Goal: Information Seeking & Learning: Learn about a topic

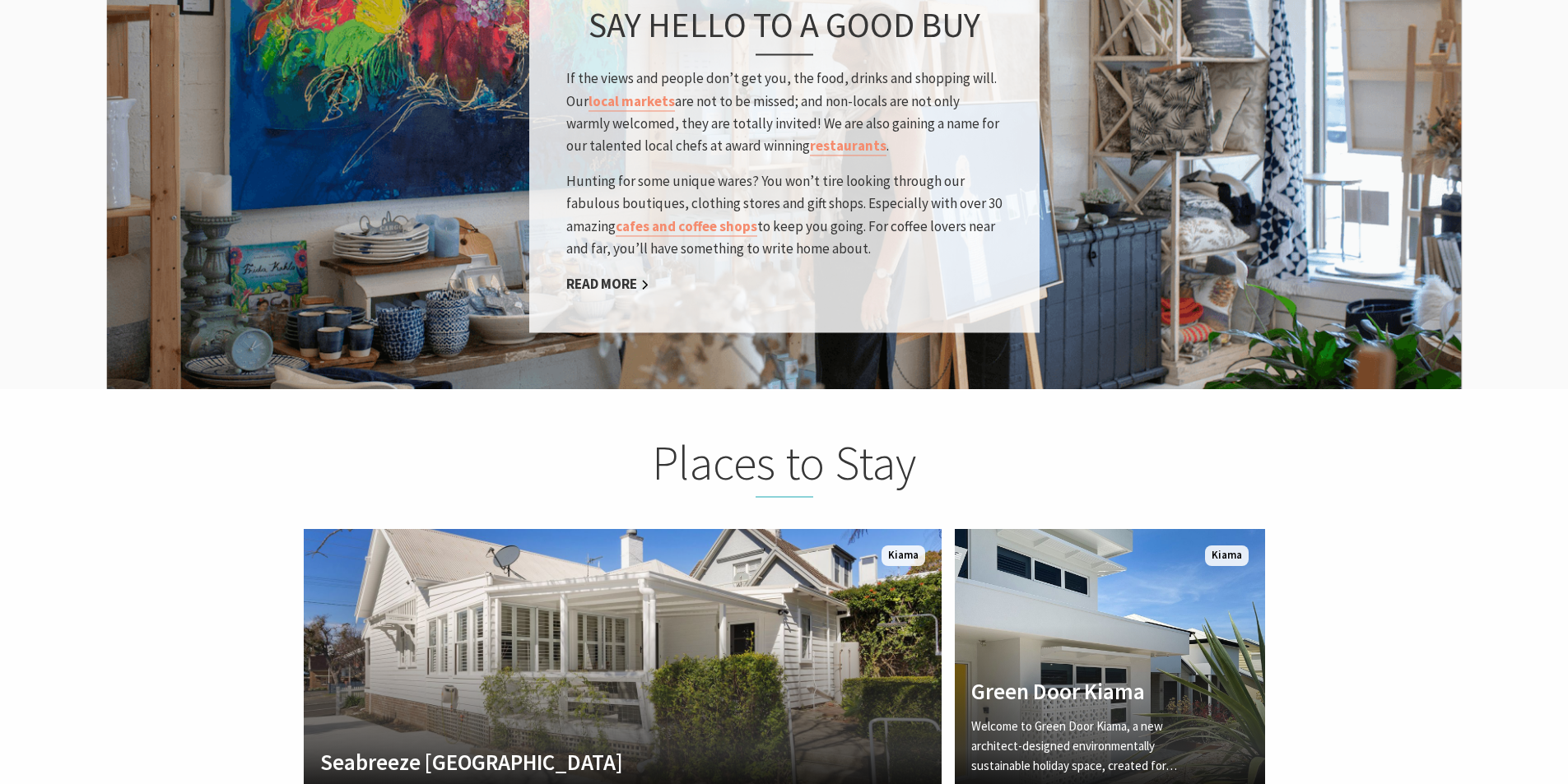
scroll to position [2963, 0]
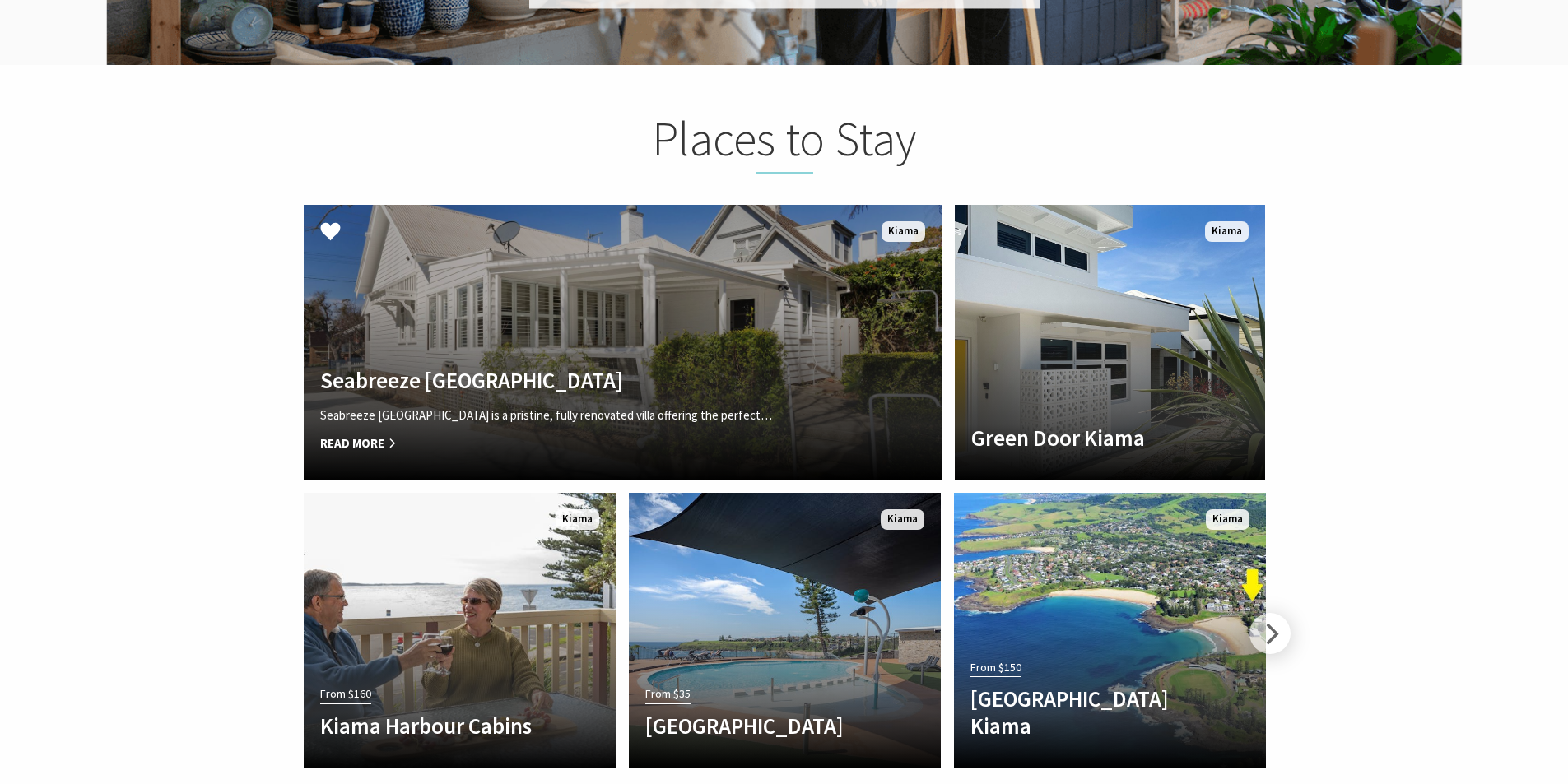
click at [539, 370] on div "Seabreeze Luxury Beach House Seabreeze Luxury Beach House Kiama is a pristine, …" at bounding box center [575, 415] width 542 height 96
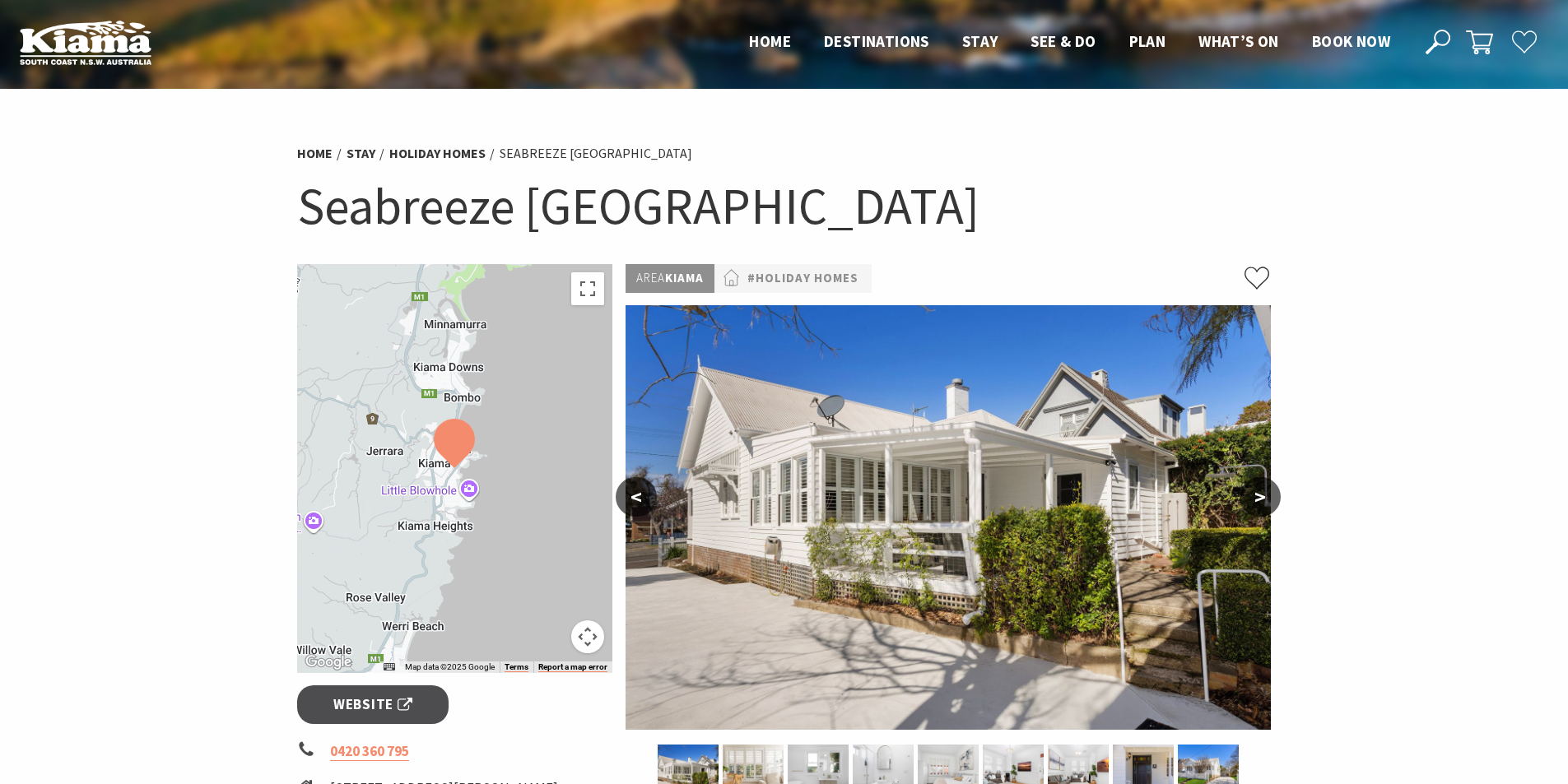
click at [1260, 496] on button ">" at bounding box center [1260, 497] width 42 height 40
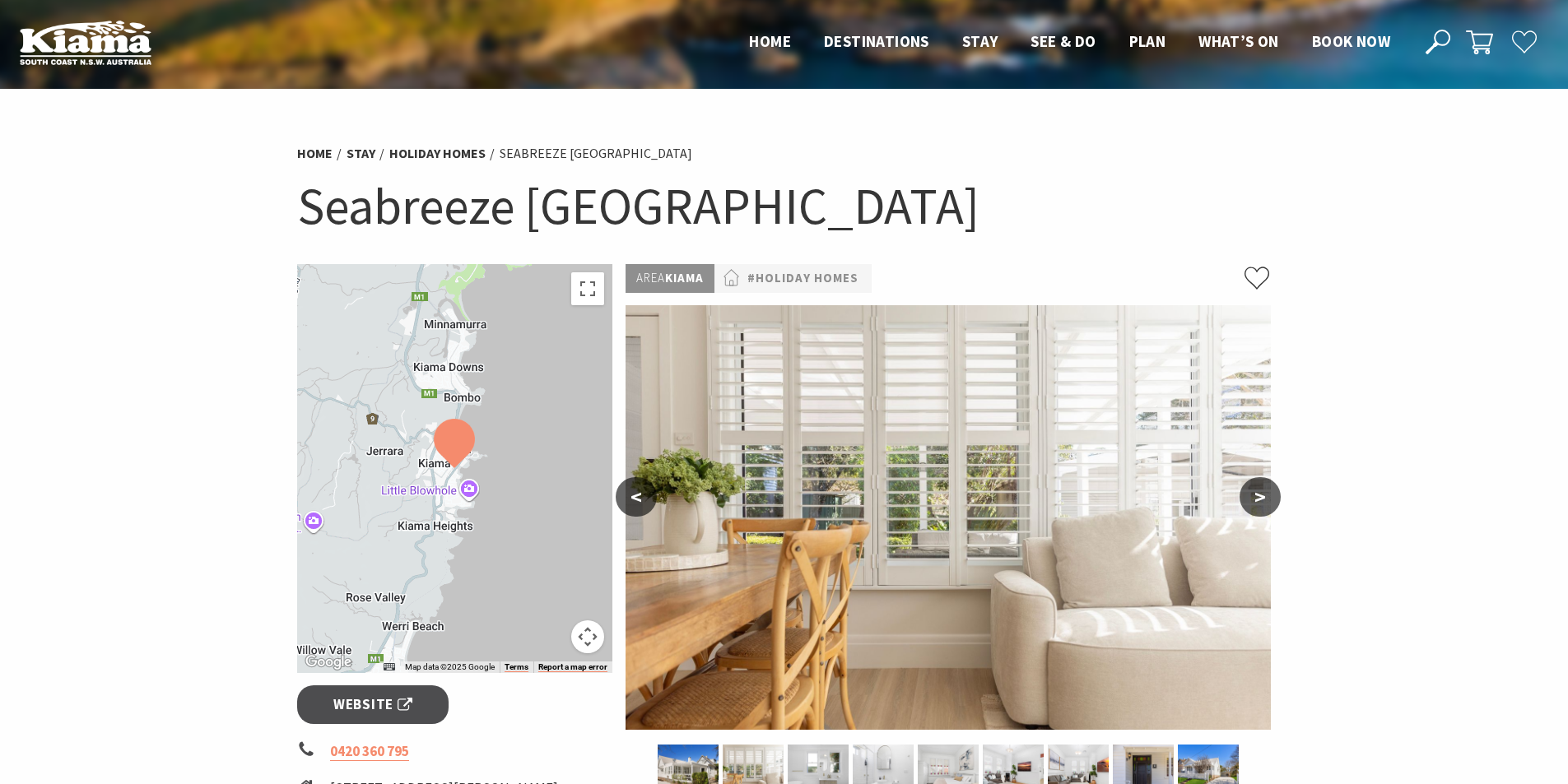
click at [1260, 495] on button ">" at bounding box center [1260, 497] width 42 height 40
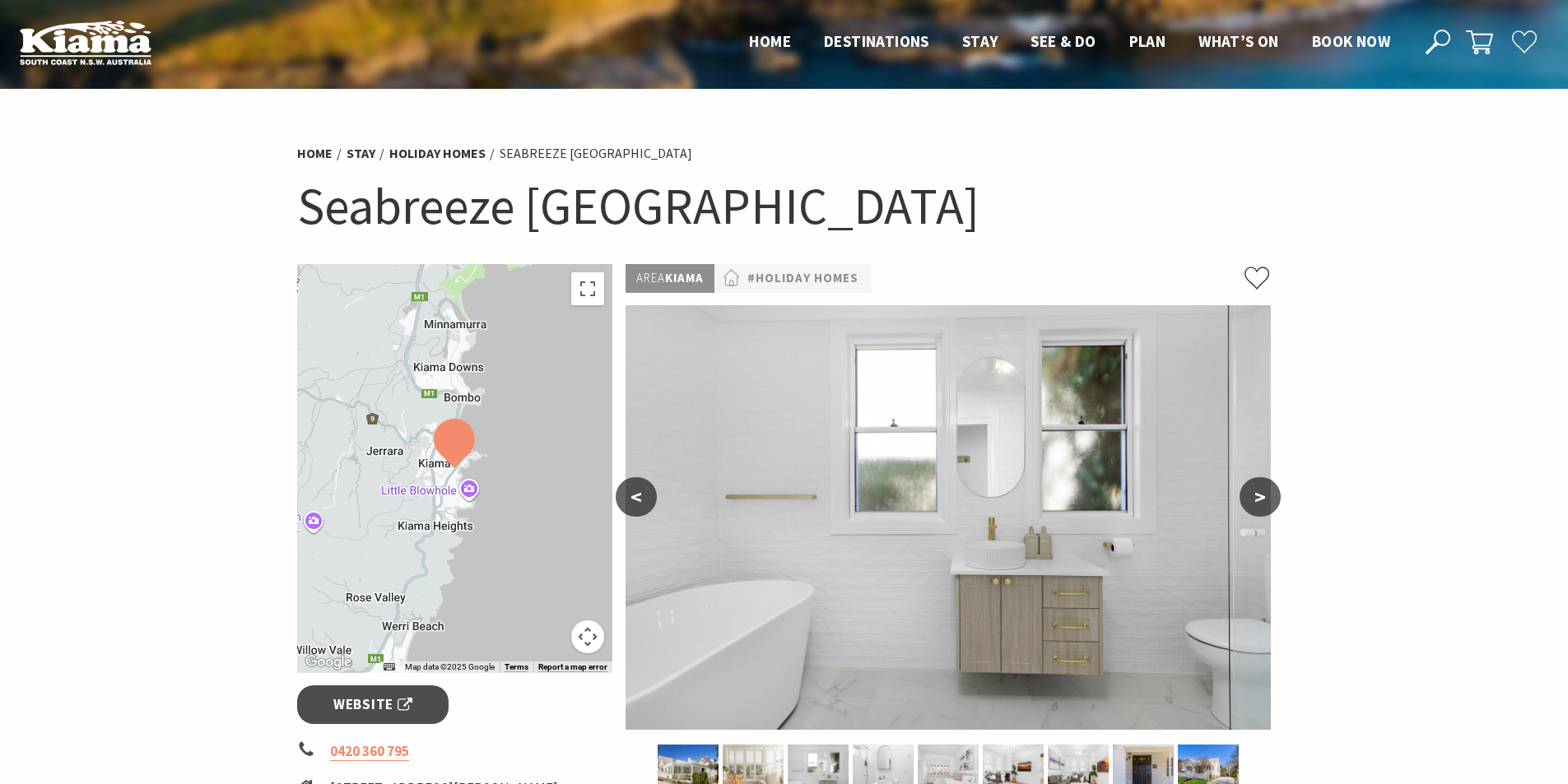
click at [1260, 495] on button ">" at bounding box center [1260, 497] width 42 height 40
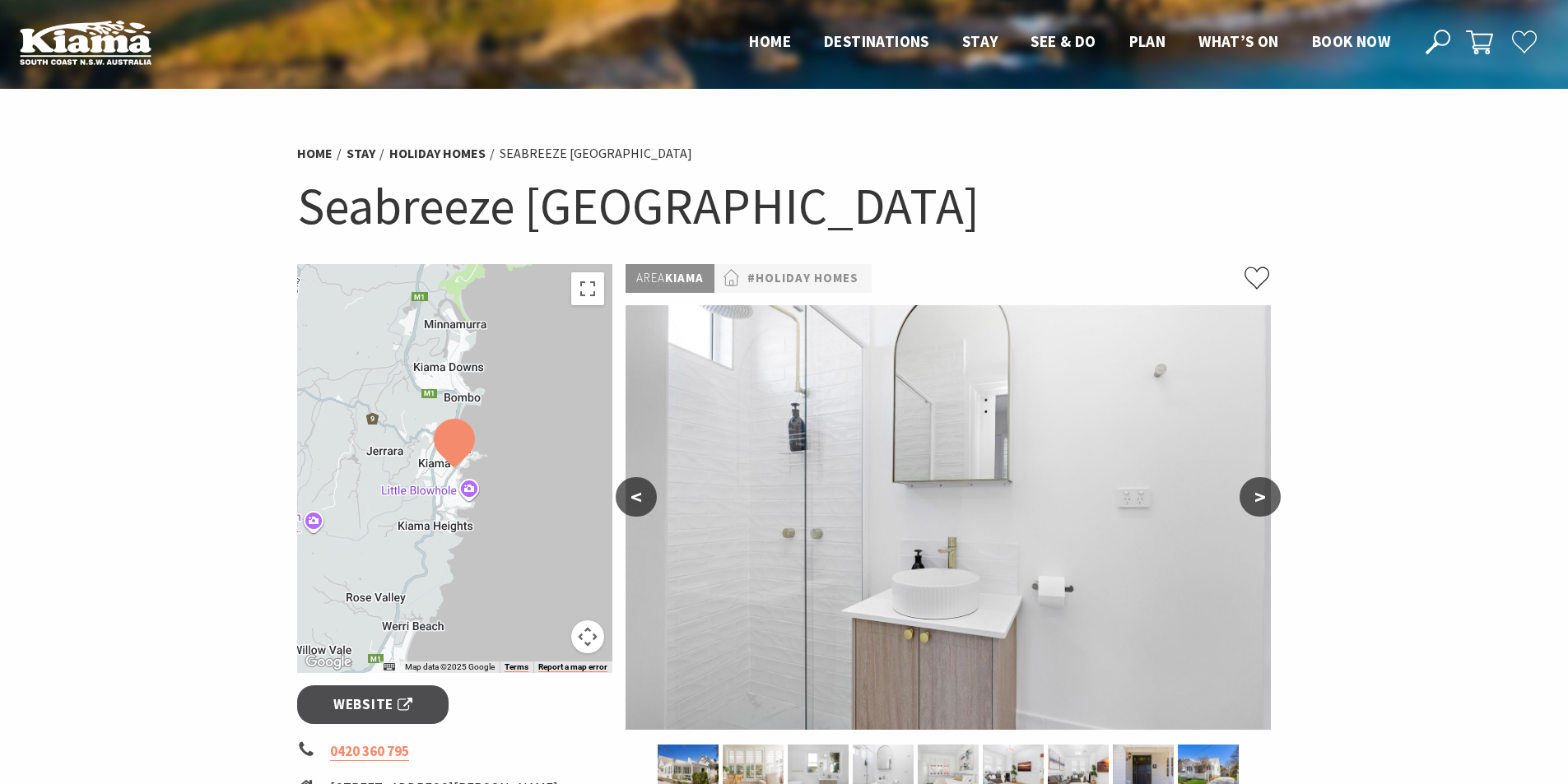
click at [1260, 495] on button ">" at bounding box center [1260, 497] width 42 height 40
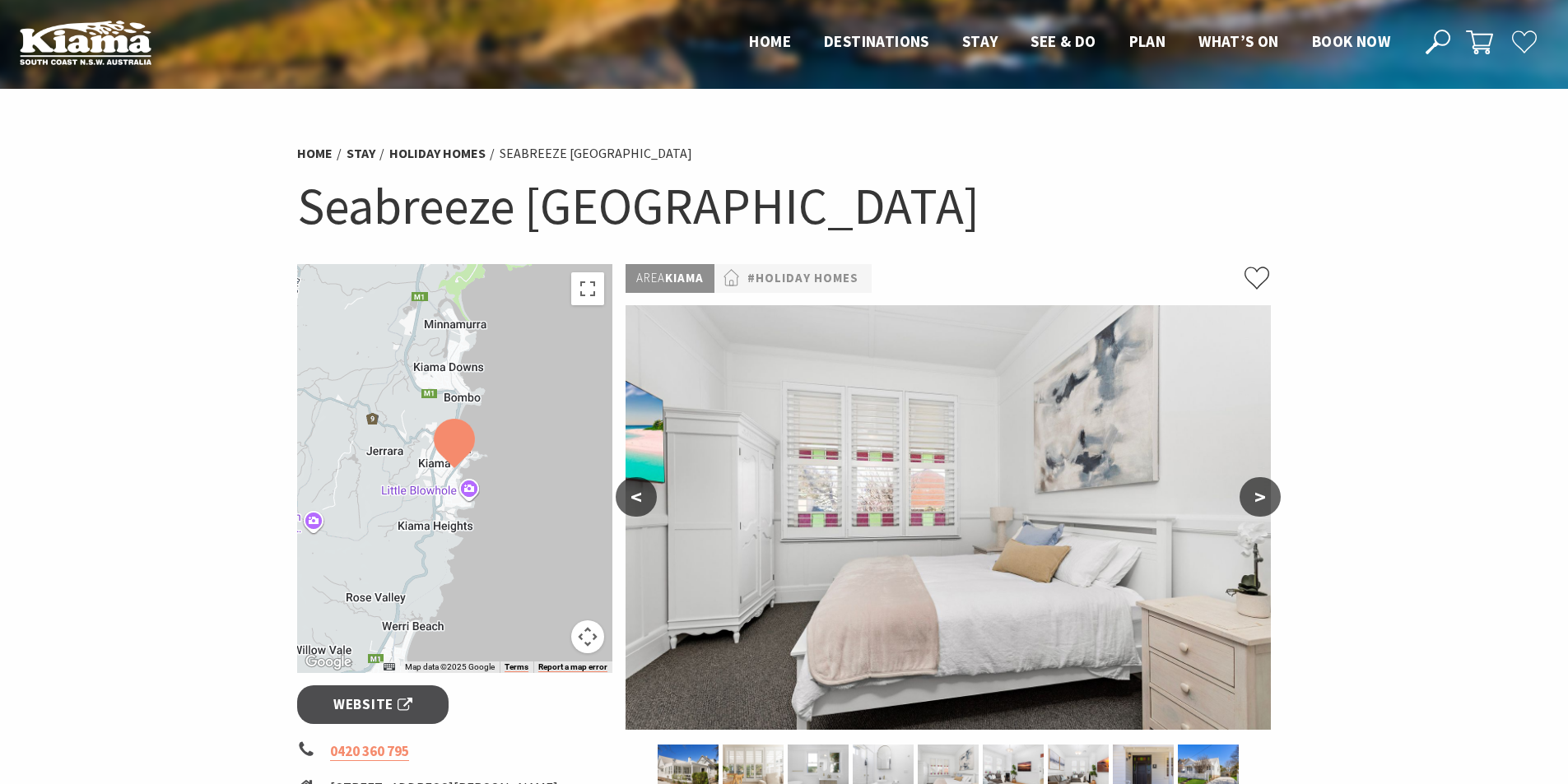
click at [1261, 495] on button ">" at bounding box center [1260, 497] width 42 height 40
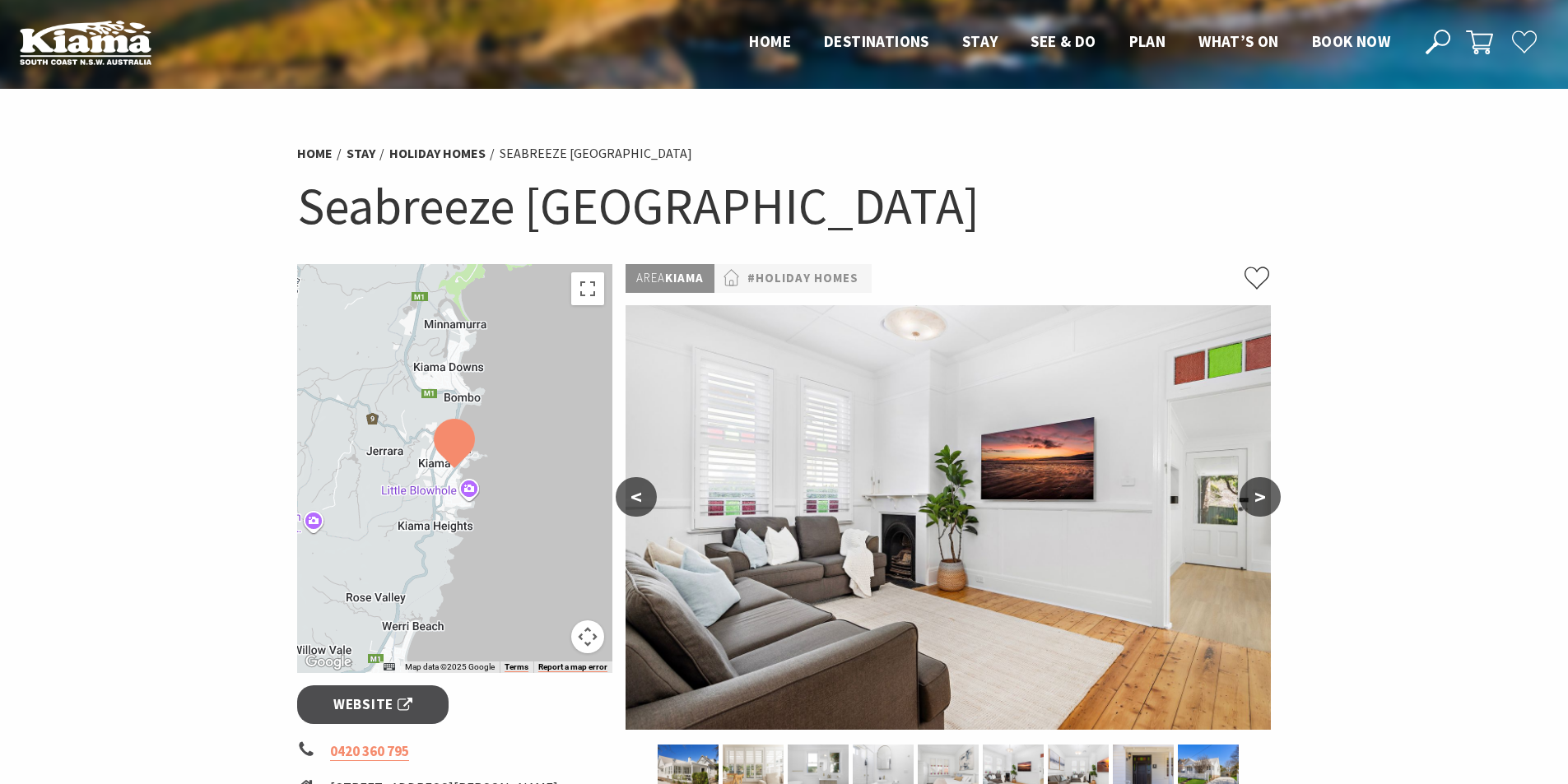
click at [1261, 494] on button ">" at bounding box center [1260, 497] width 42 height 40
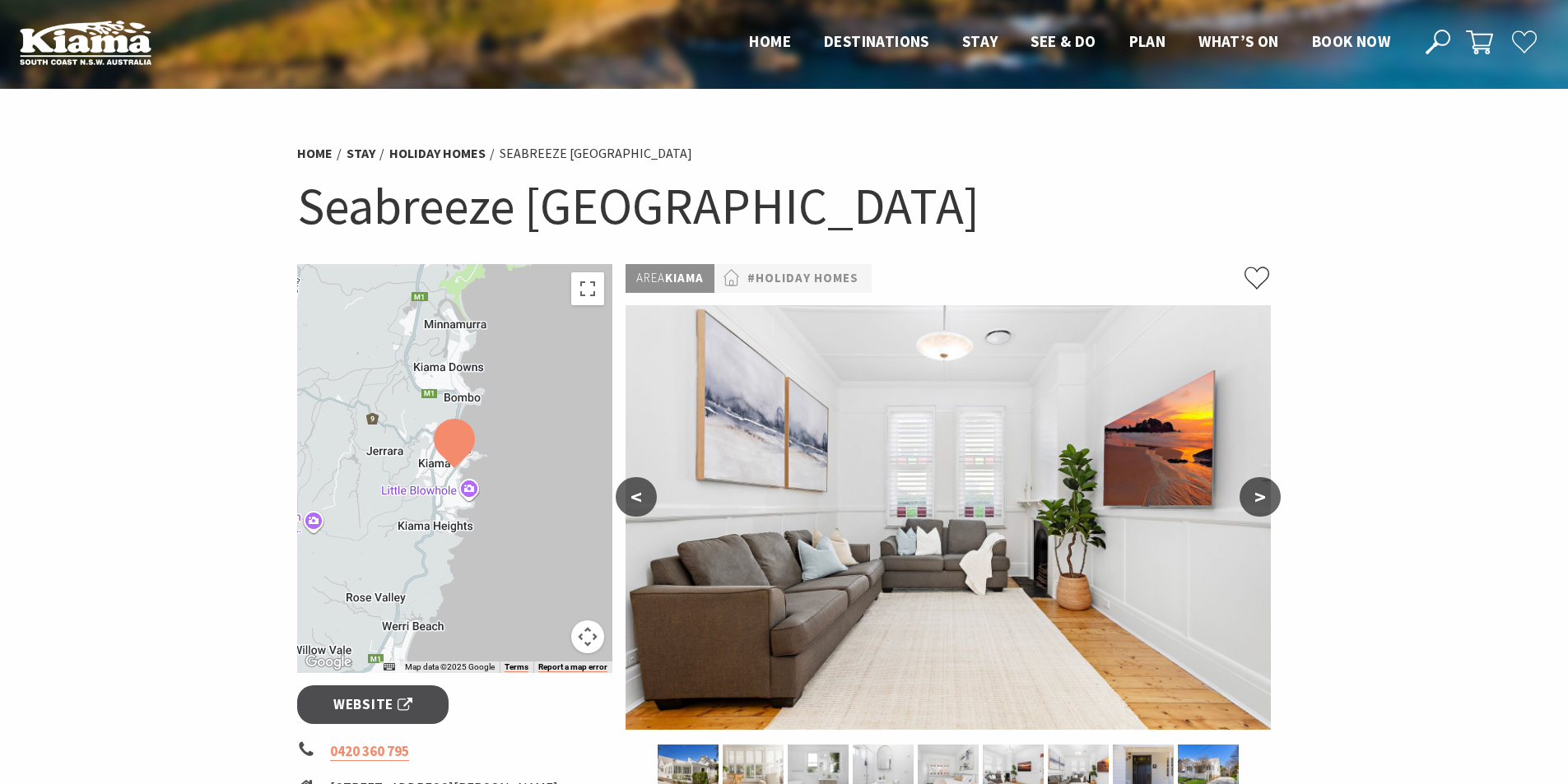
click at [1261, 494] on button ">" at bounding box center [1260, 497] width 42 height 40
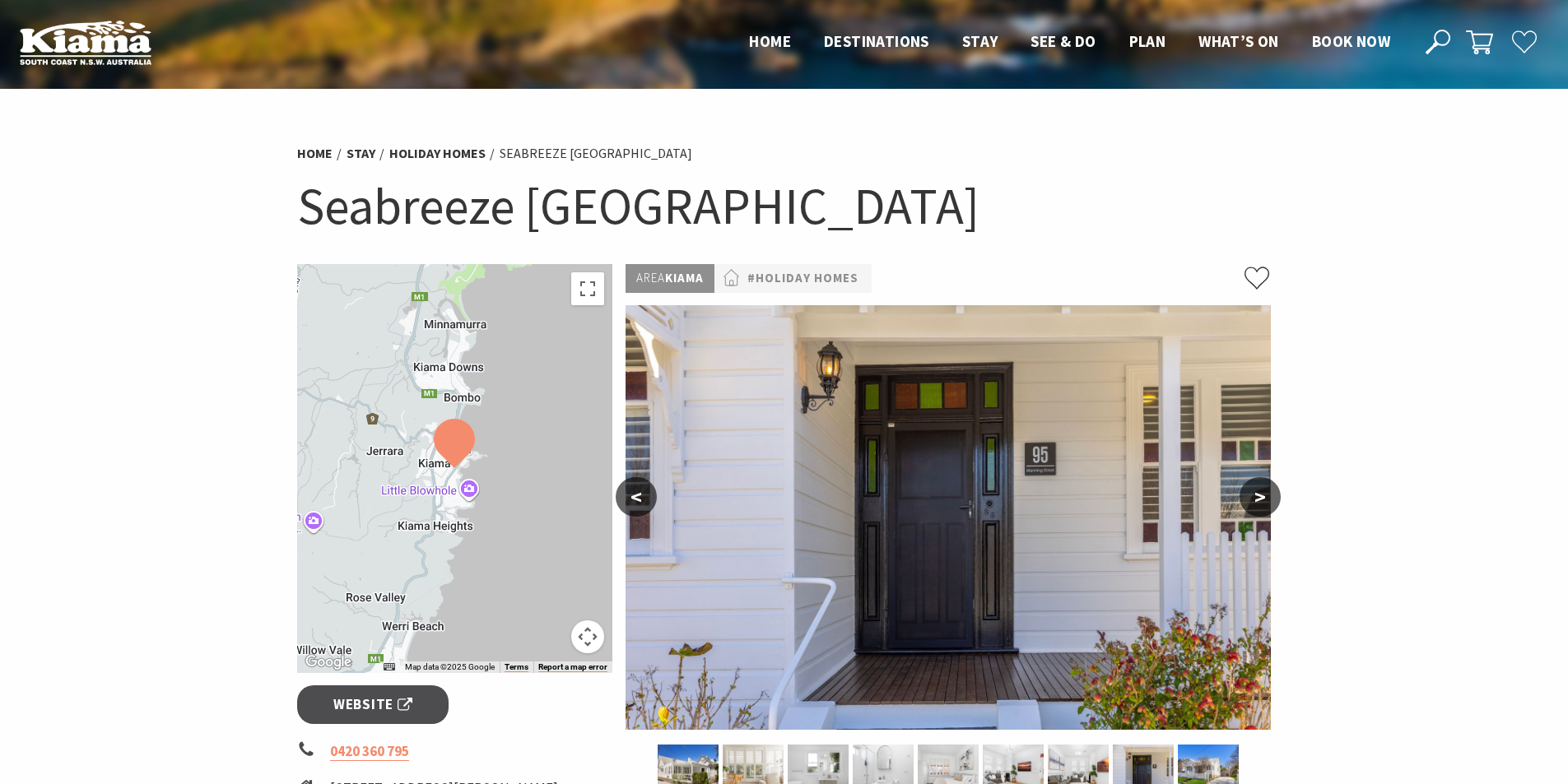
click at [1261, 494] on button ">" at bounding box center [1260, 497] width 42 height 40
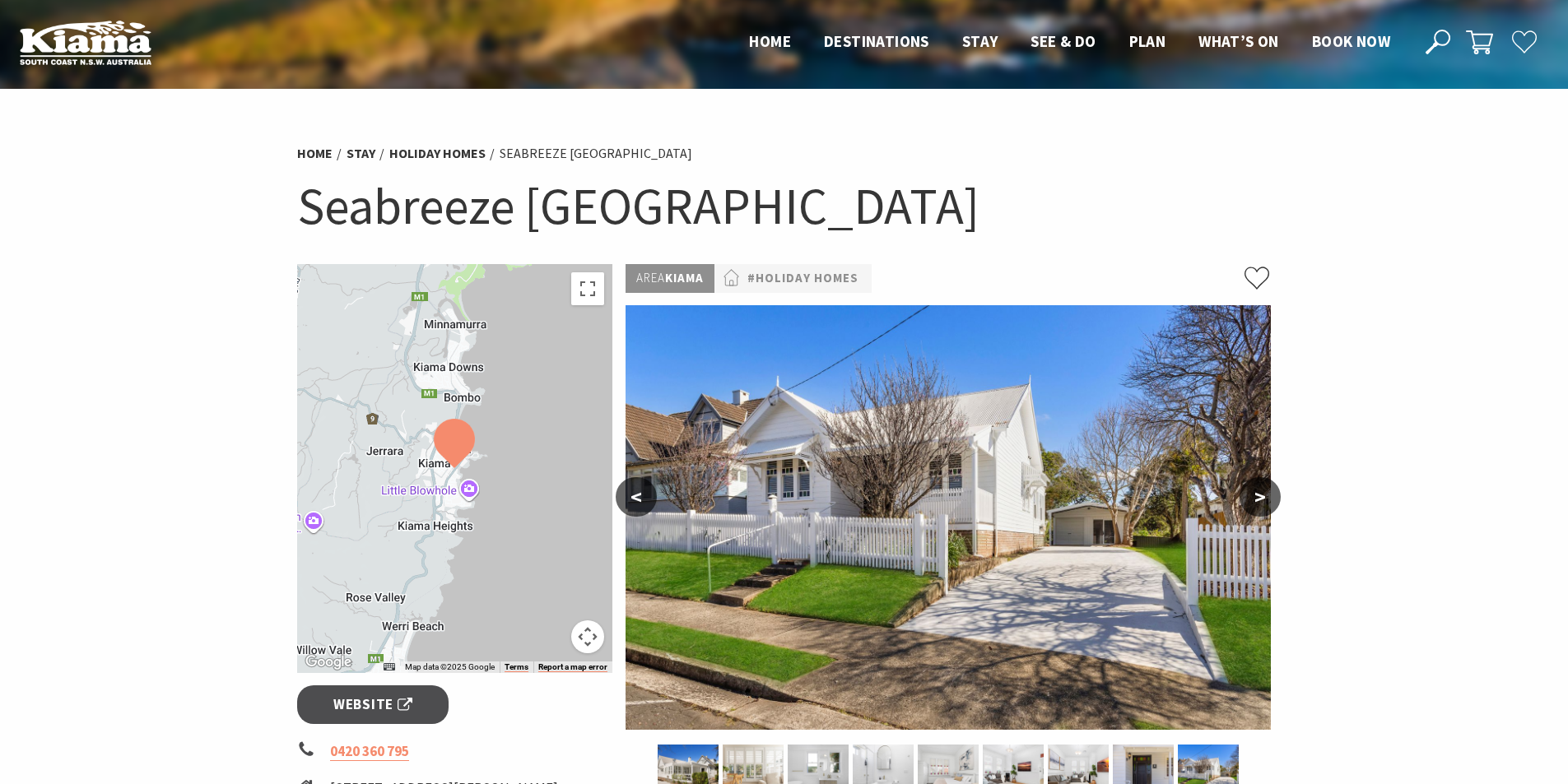
click at [1261, 494] on button ">" at bounding box center [1260, 497] width 42 height 40
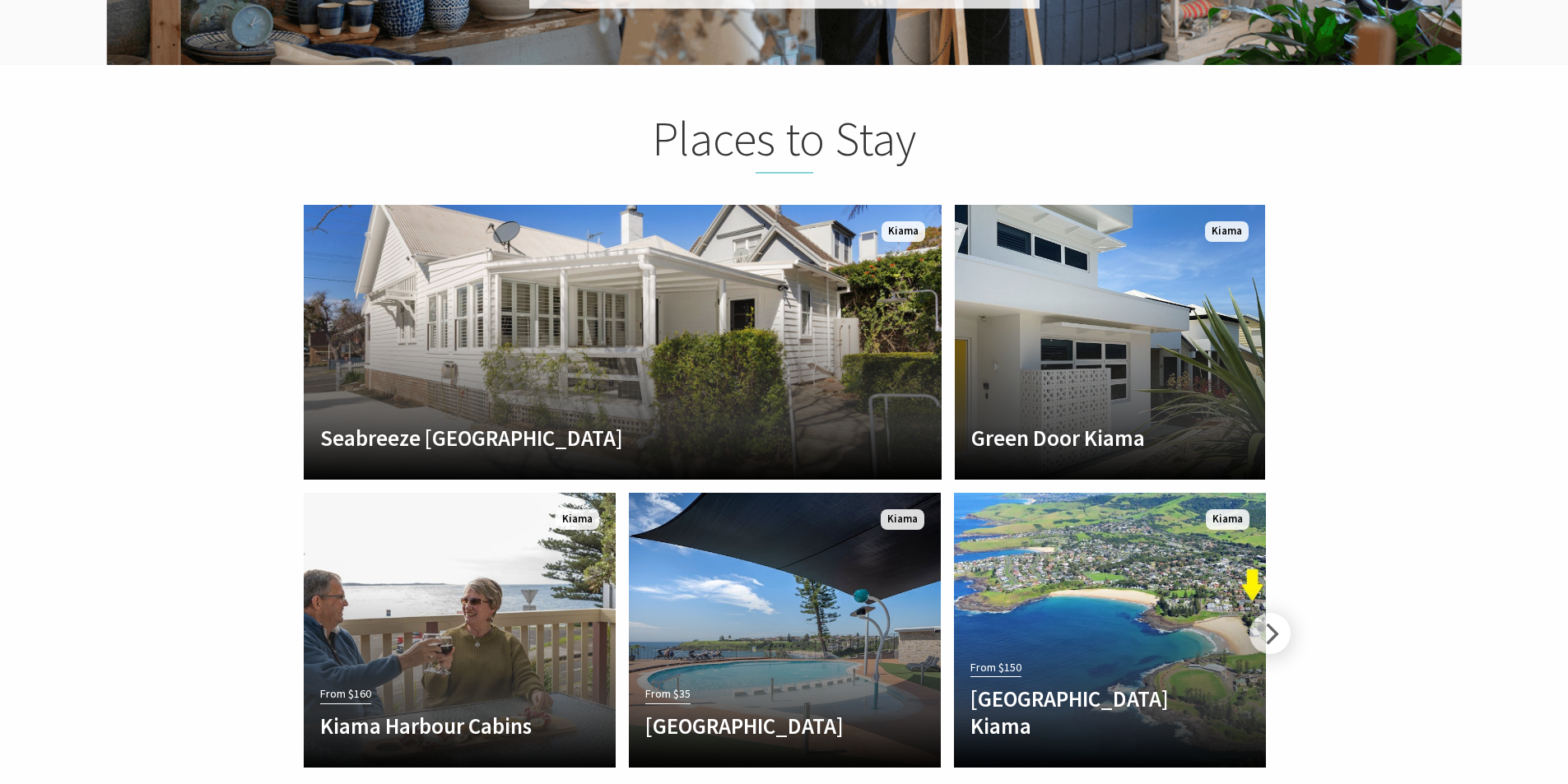
scroll to position [545, 1583]
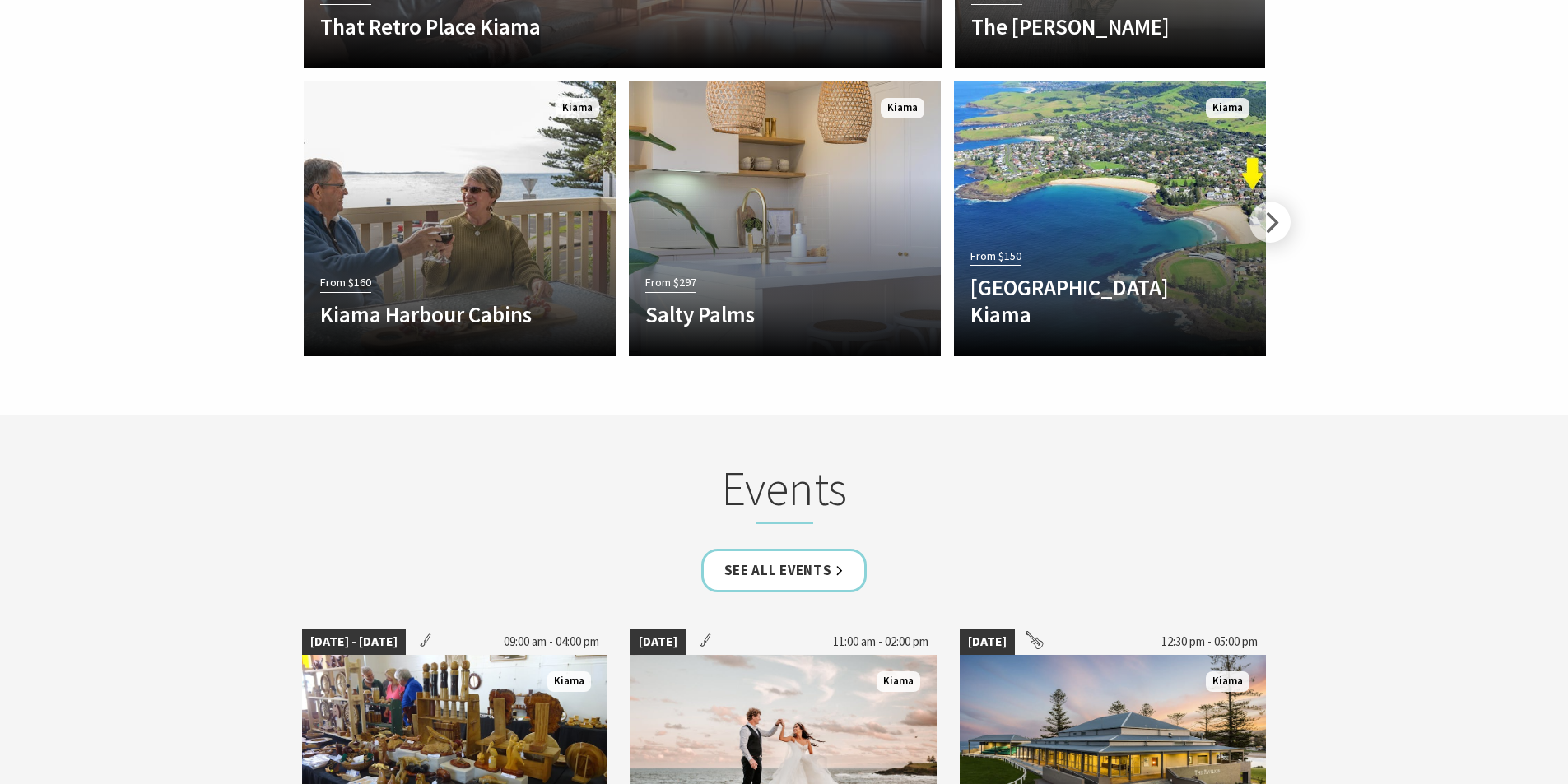
scroll to position [3363, 0]
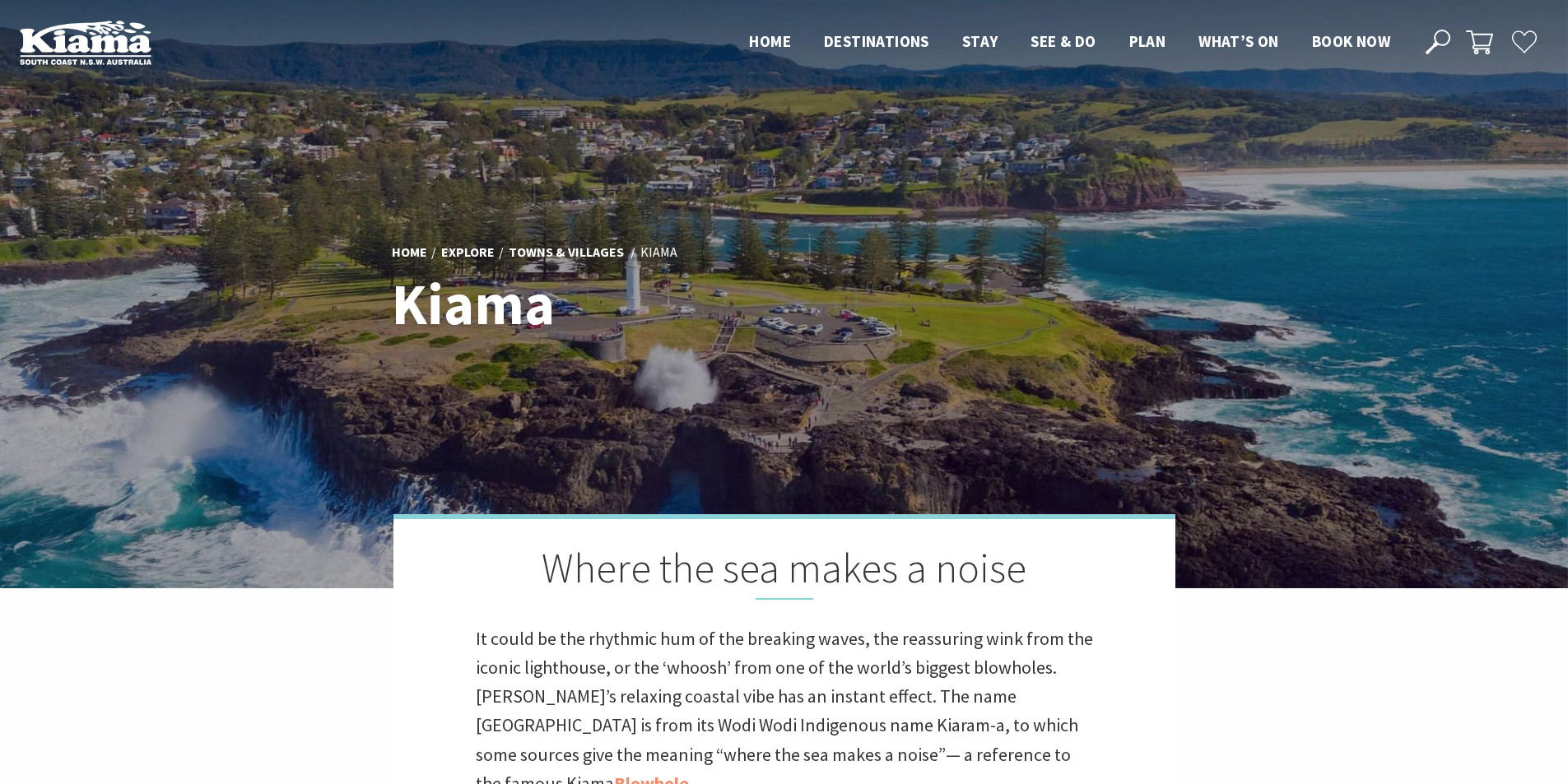
scroll to position [557, 1583]
click at [774, 39] on span "Home" at bounding box center [770, 41] width 42 height 20
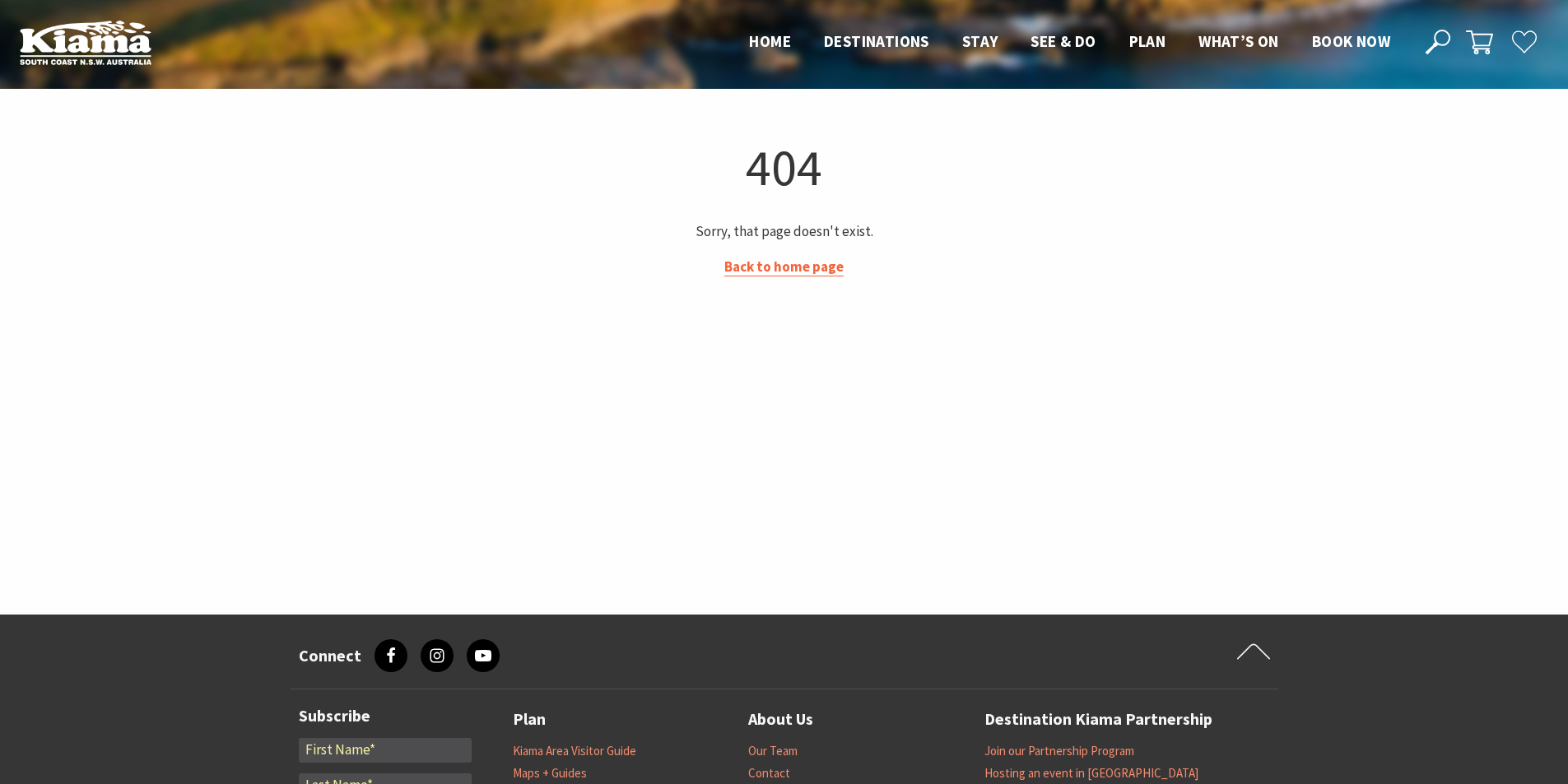
click at [796, 268] on link "Back to home page" at bounding box center [784, 267] width 119 height 19
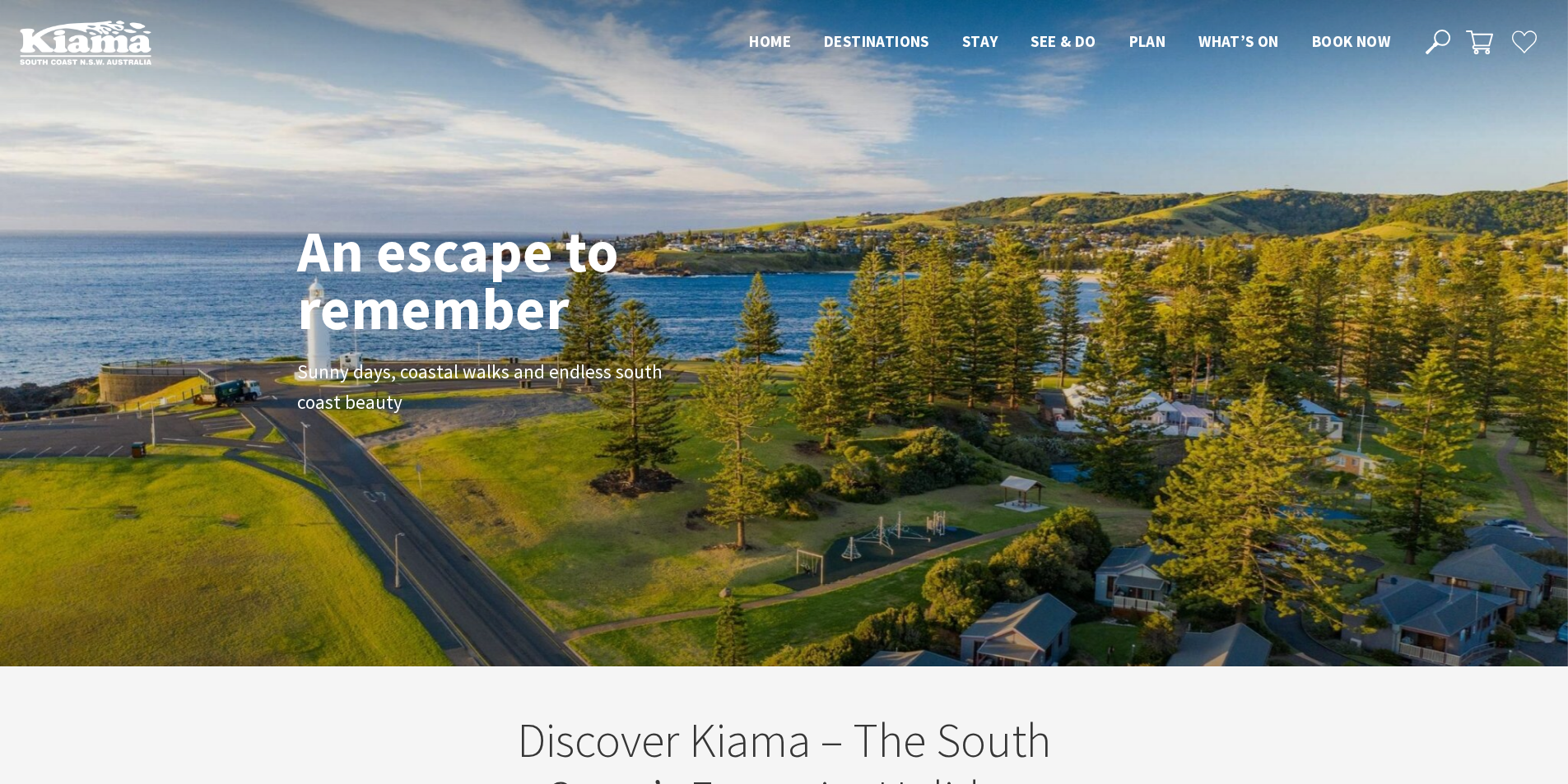
scroll to position [277, 1580]
click at [1511, 357] on div "An escape to remember Sunny days, coastal walks and endless south coast beauty" at bounding box center [784, 333] width 1568 height 667
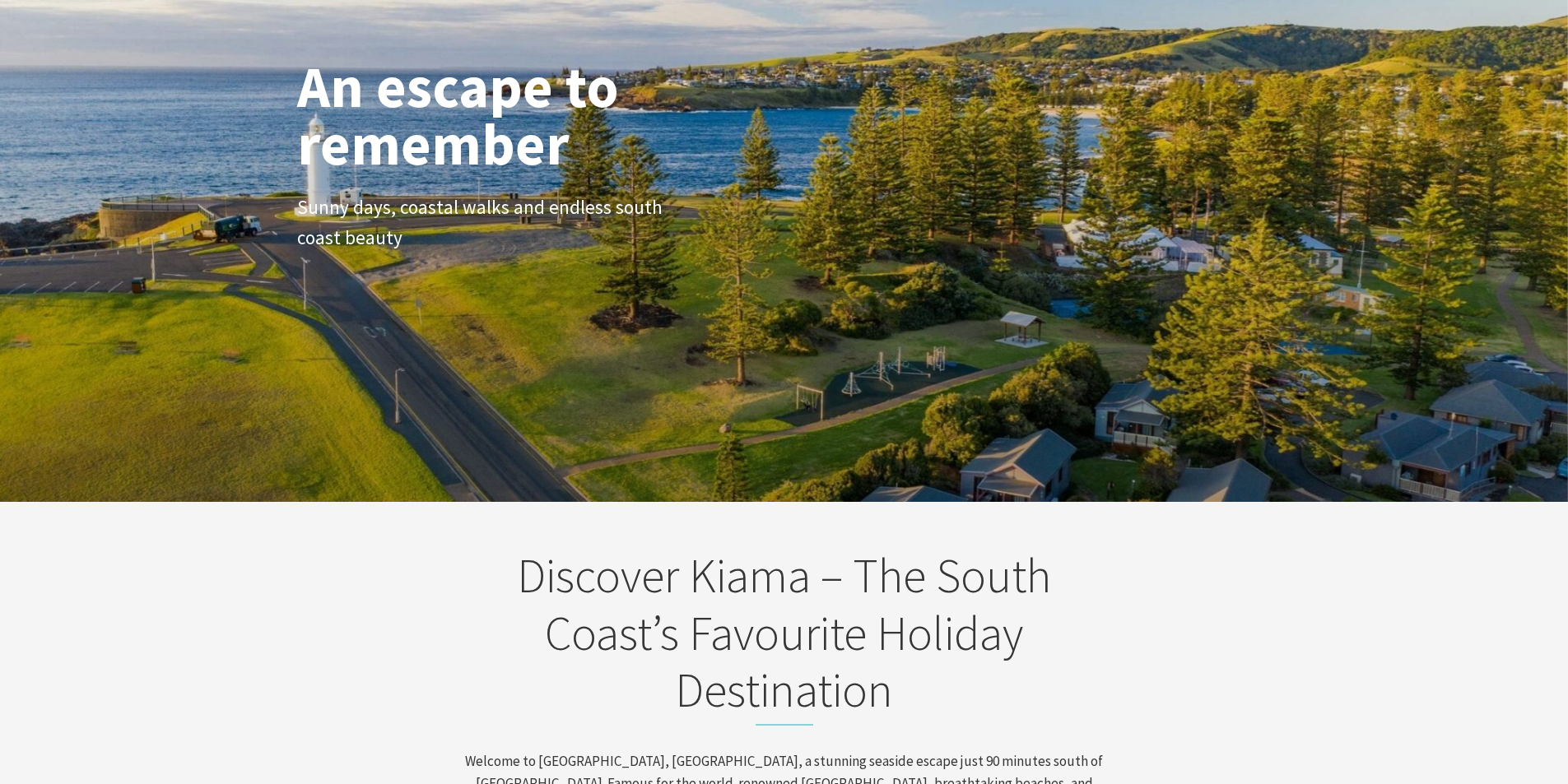
scroll to position [0, 0]
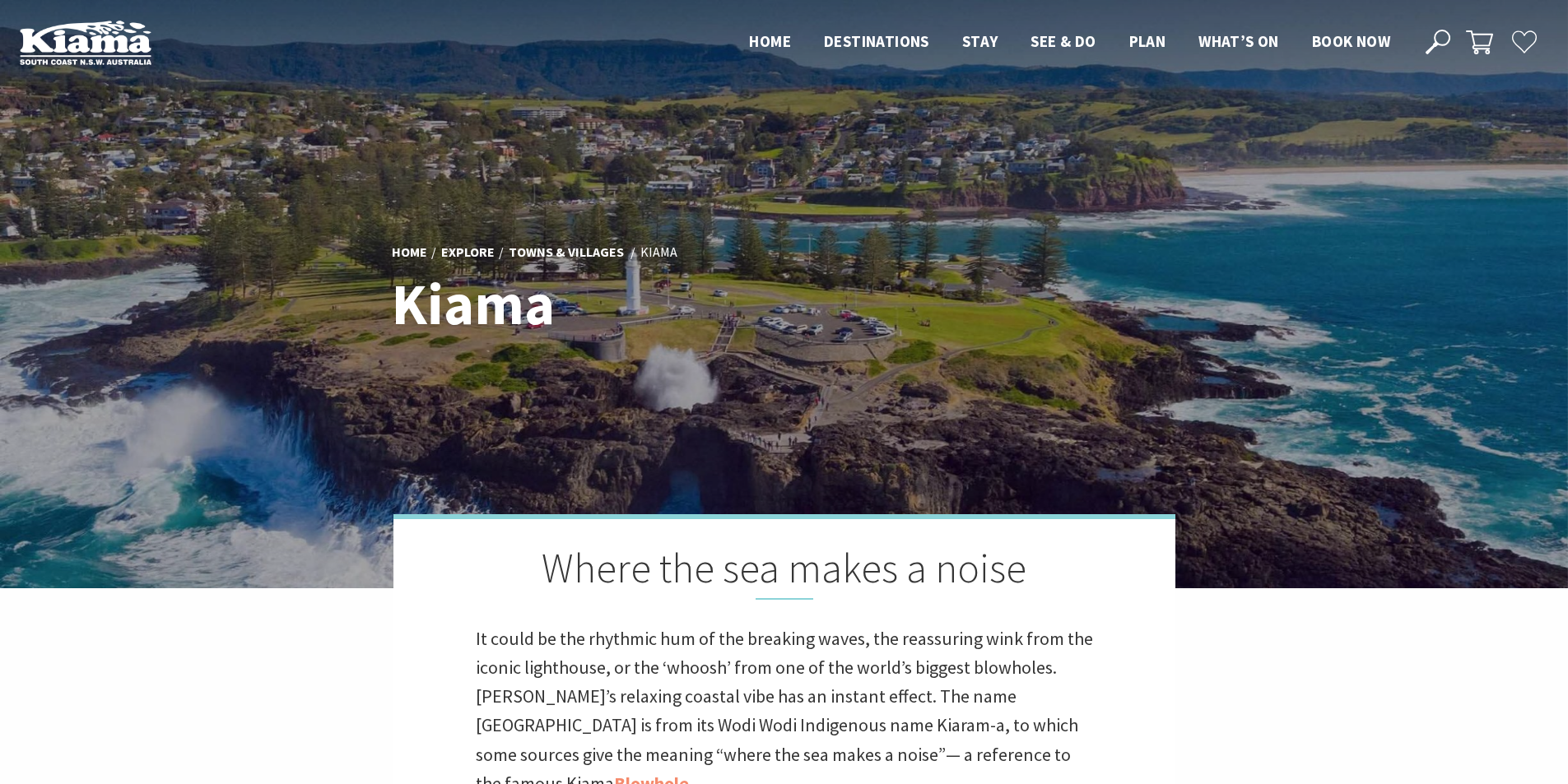
scroll to position [557, 1583]
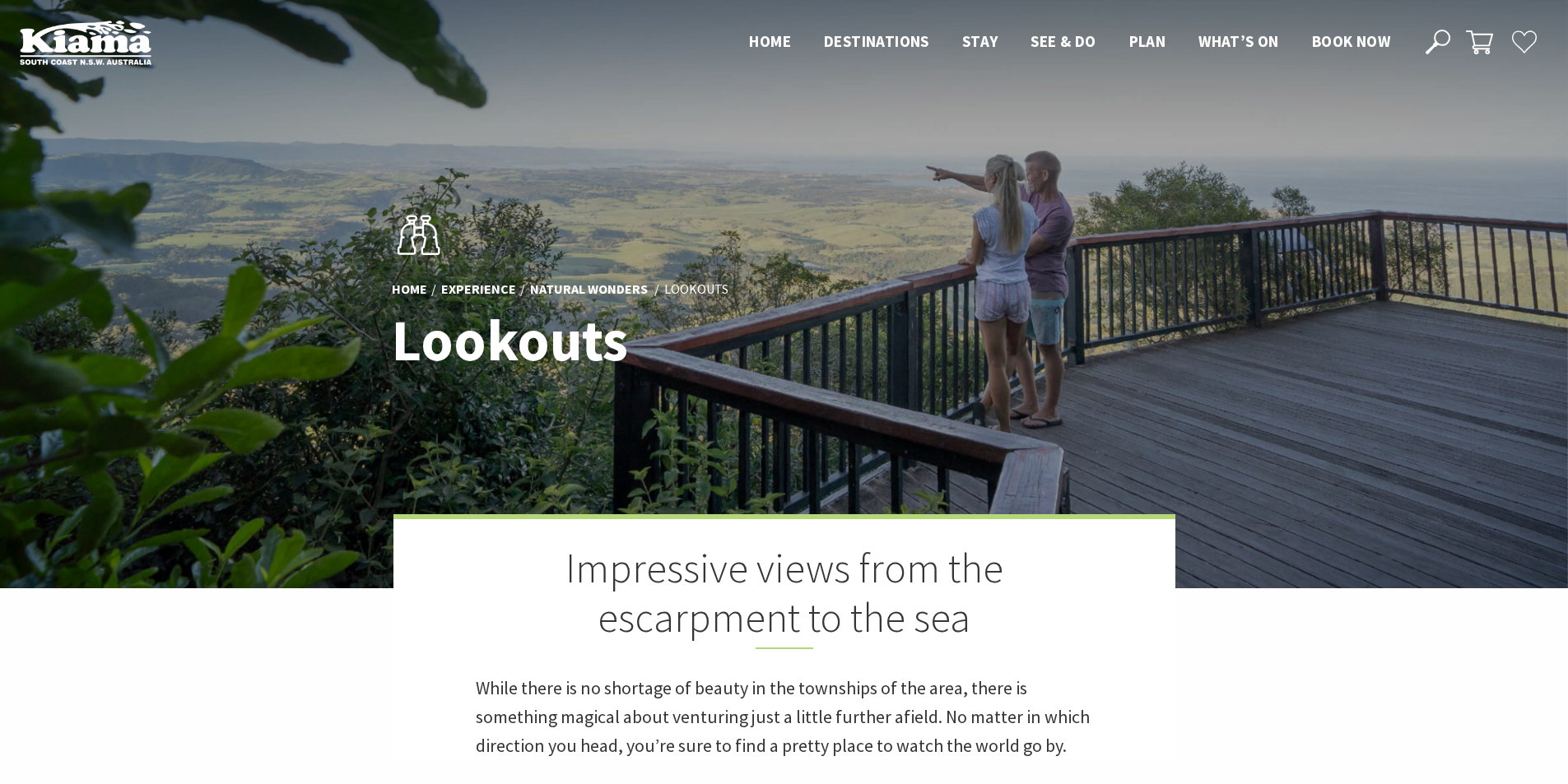
scroll to position [1036, 1587]
